Goal: Check status: Check status

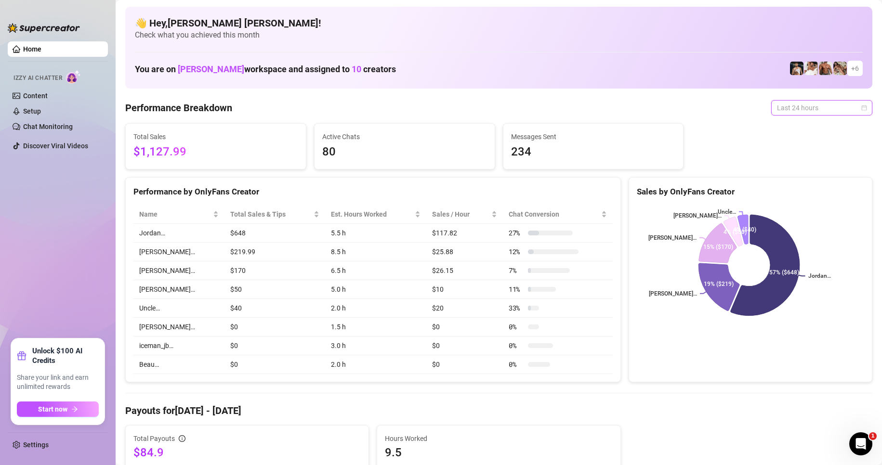
click at [777, 107] on span "Last 24 hours" at bounding box center [822, 108] width 90 height 14
drag, startPoint x: 789, startPoint y: 141, endPoint x: 799, endPoint y: 191, distance: 51.2
click at [799, 191] on div "Last 24 hours Last 7 days Last 30 days Last 90 days Custom date" at bounding box center [813, 157] width 97 height 77
click at [799, 191] on div "Custom date" at bounding box center [814, 188] width 86 height 11
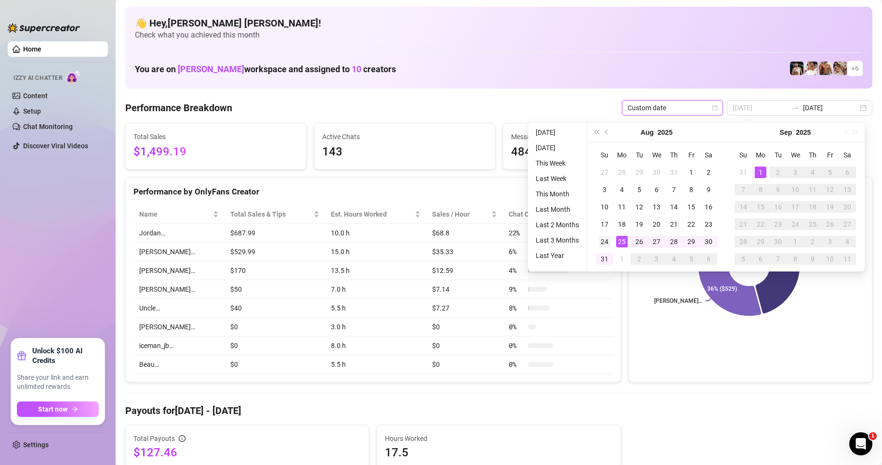
type input "[DATE]"
click at [607, 243] on div "24" at bounding box center [605, 242] width 12 height 12
type input "[DATE]"
click at [603, 255] on div "31" at bounding box center [605, 259] width 12 height 12
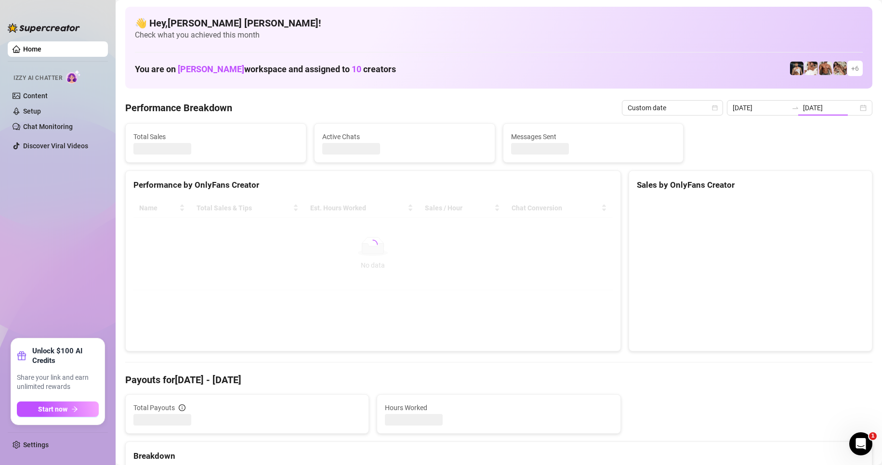
type input "[DATE]"
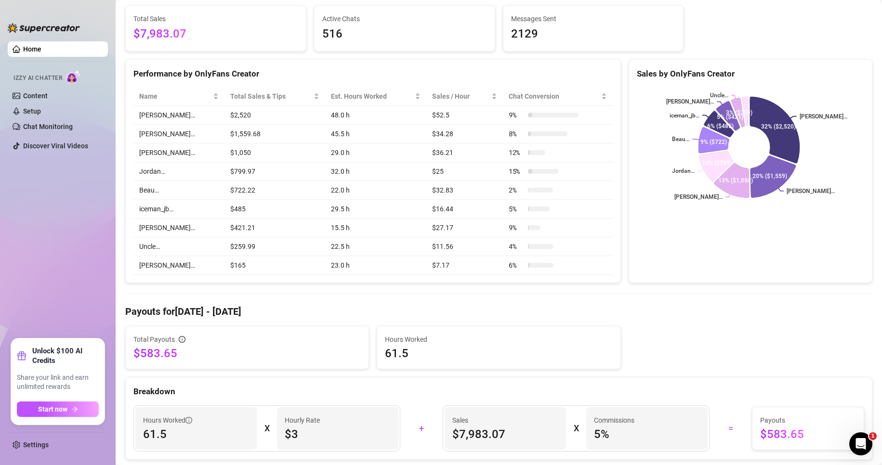
scroll to position [144, 0]
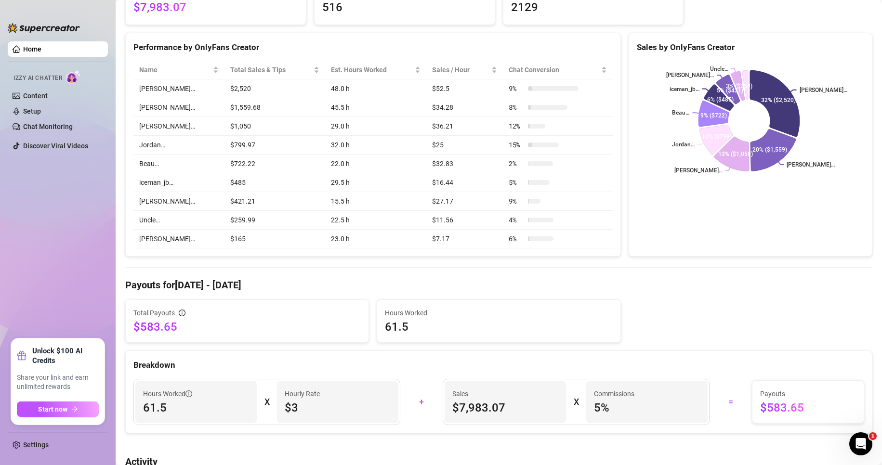
click at [492, 288] on h4 "Payouts for [DATE] - [DATE]" at bounding box center [498, 284] width 747 height 13
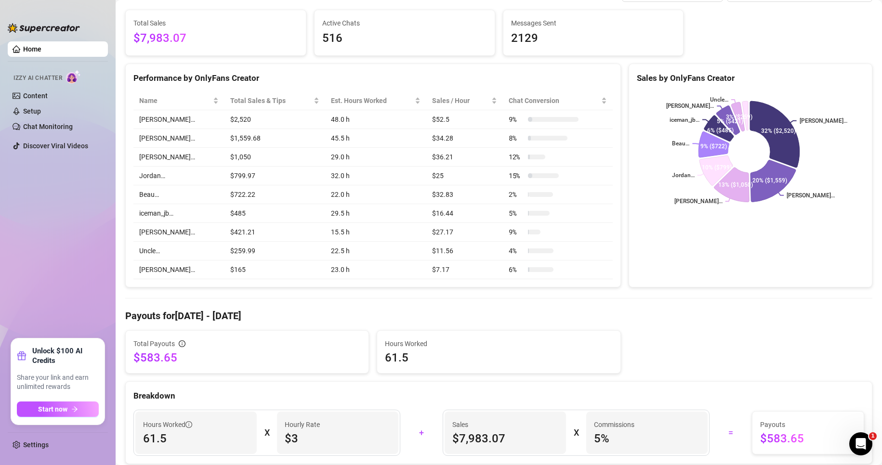
scroll to position [0, 0]
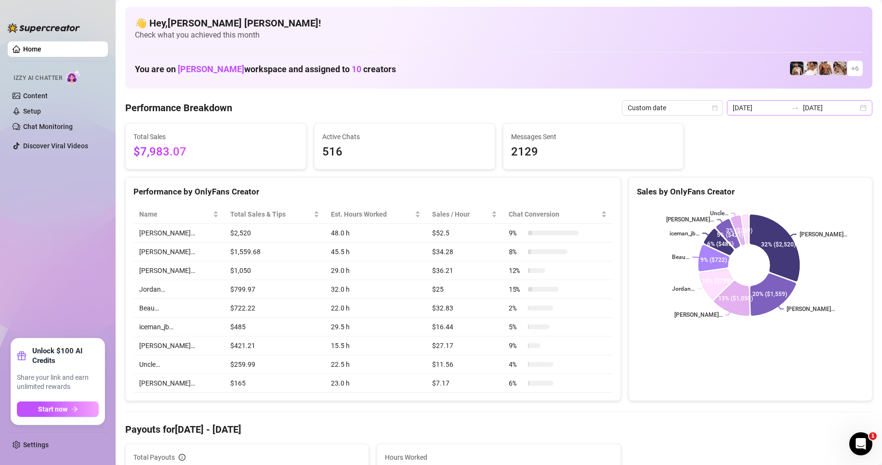
click at [765, 114] on div "[DATE] [DATE]" at bounding box center [799, 107] width 145 height 15
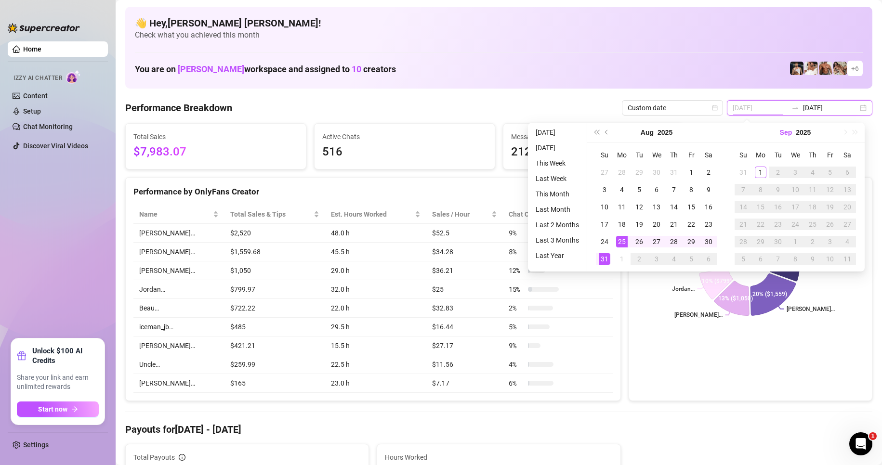
type input "[DATE]"
click at [701, 109] on span "Custom date" at bounding box center [673, 108] width 90 height 14
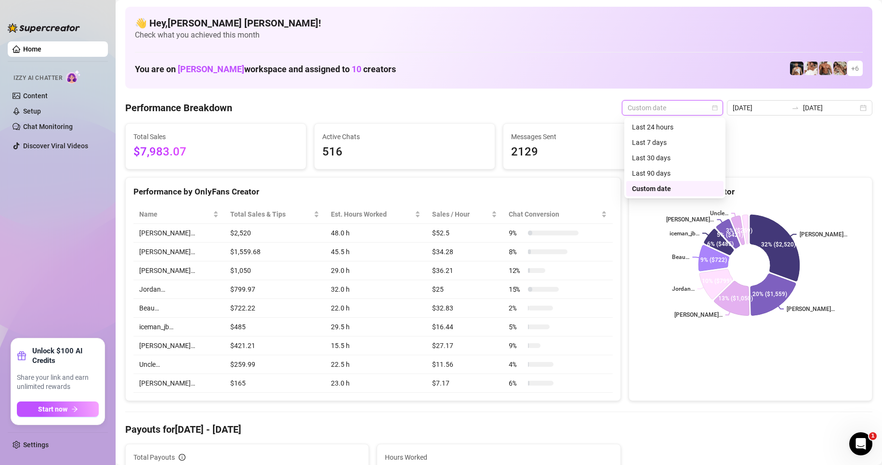
click at [701, 109] on span "Custom date" at bounding box center [673, 108] width 90 height 14
click at [672, 126] on div "Last 24 hours" at bounding box center [675, 127] width 86 height 11
